Goal: Transaction & Acquisition: Book appointment/travel/reservation

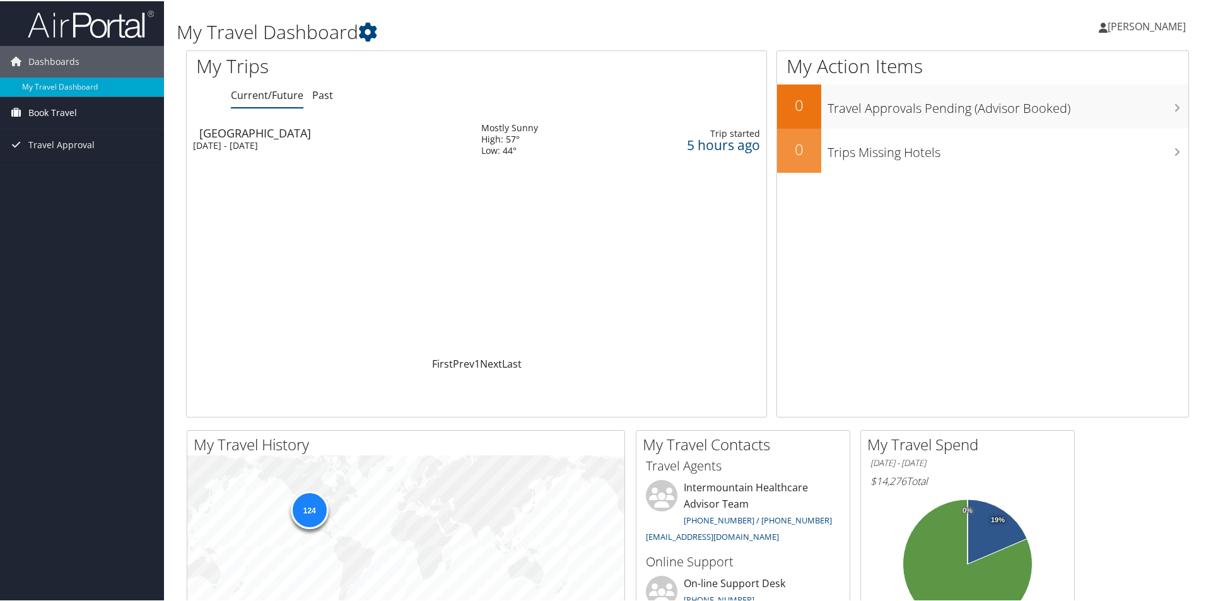
click at [44, 112] on span "Book Travel" at bounding box center [52, 112] width 49 height 32
click at [78, 156] on link "Book/Manage Online Trips" at bounding box center [82, 155] width 164 height 19
click at [68, 159] on link "Book/Manage Online Trips" at bounding box center [82, 155] width 164 height 19
